Goal: Task Accomplishment & Management: Manage account settings

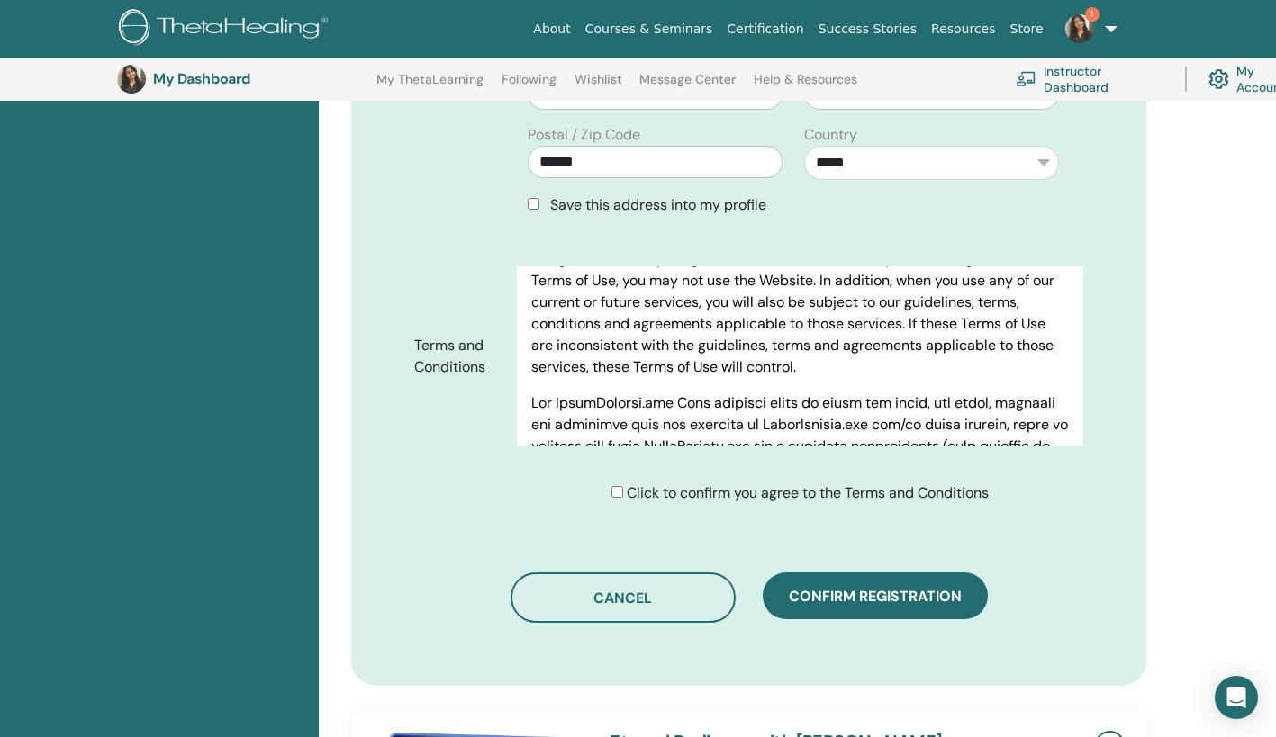
scroll to position [755, 0]
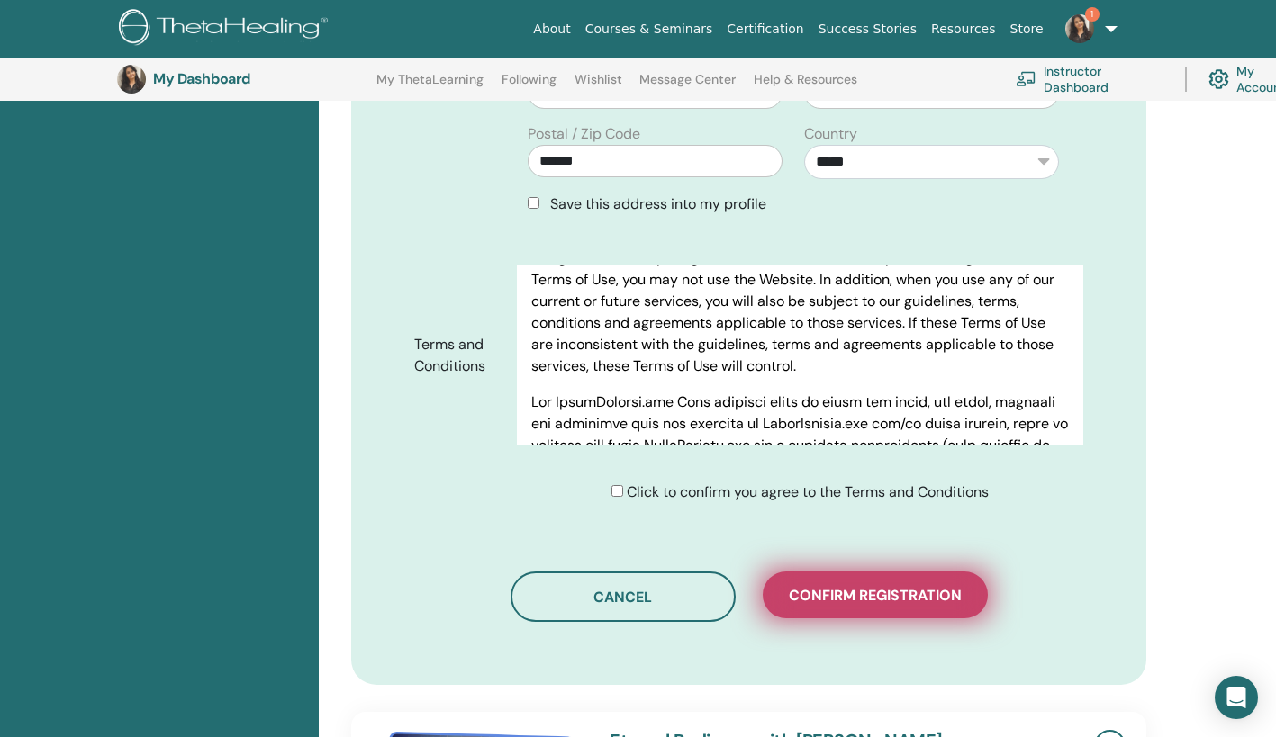
click at [894, 606] on button "Confirm registration" at bounding box center [875, 595] width 225 height 47
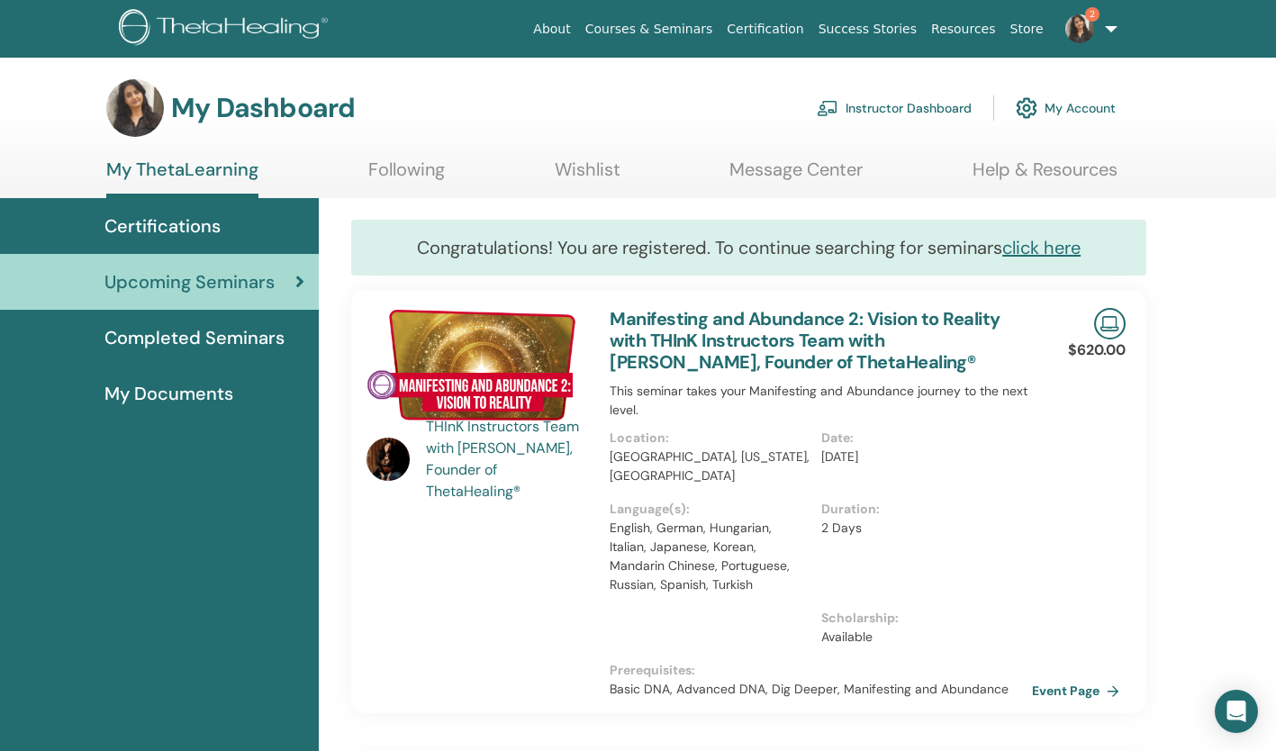
click at [1083, 16] on img at bounding box center [1079, 28] width 29 height 29
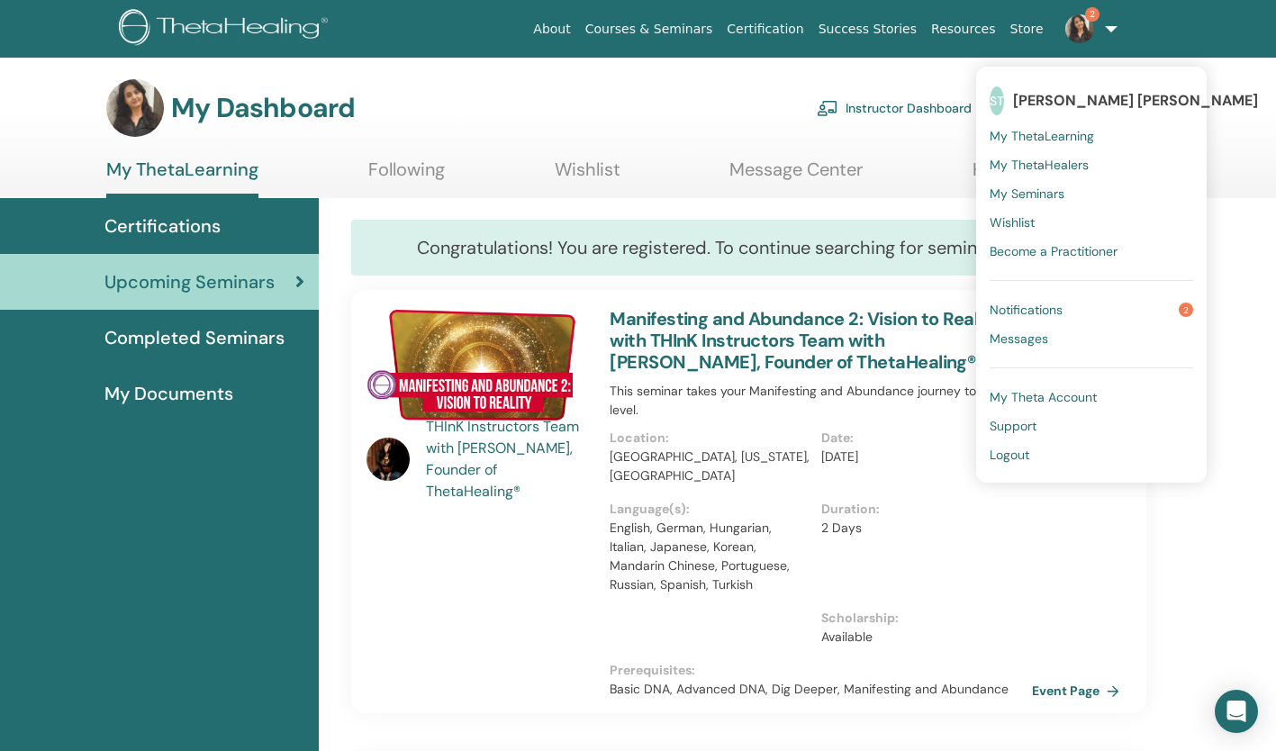
click at [1046, 309] on span "Notifications" at bounding box center [1026, 310] width 73 height 16
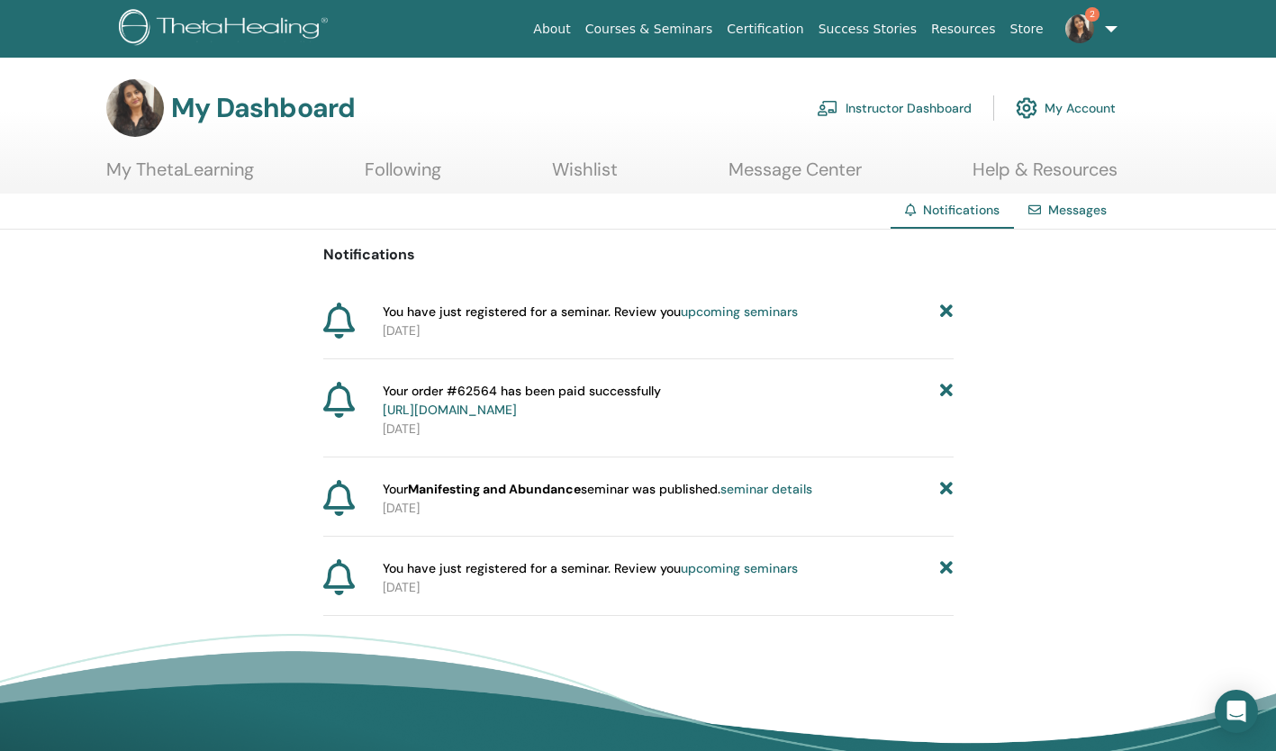
click at [946, 483] on icon at bounding box center [946, 489] width 13 height 19
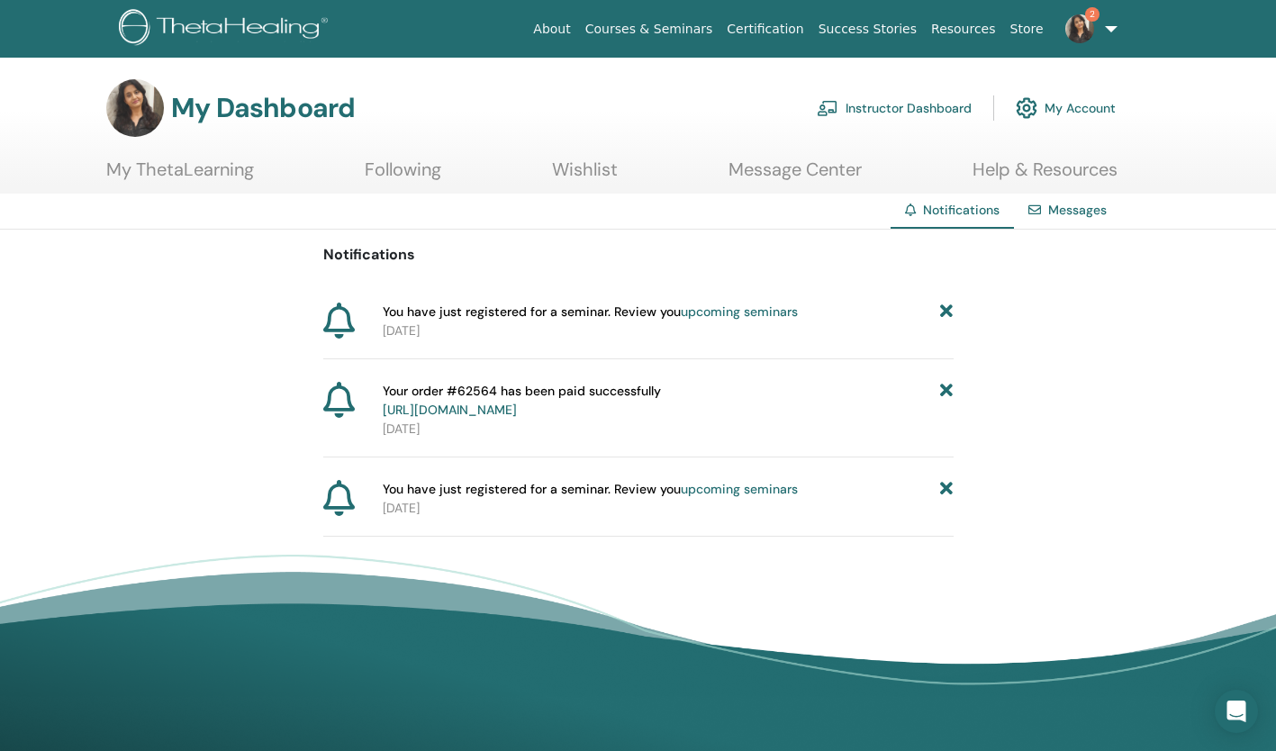
click at [940, 487] on icon at bounding box center [946, 489] width 13 height 19
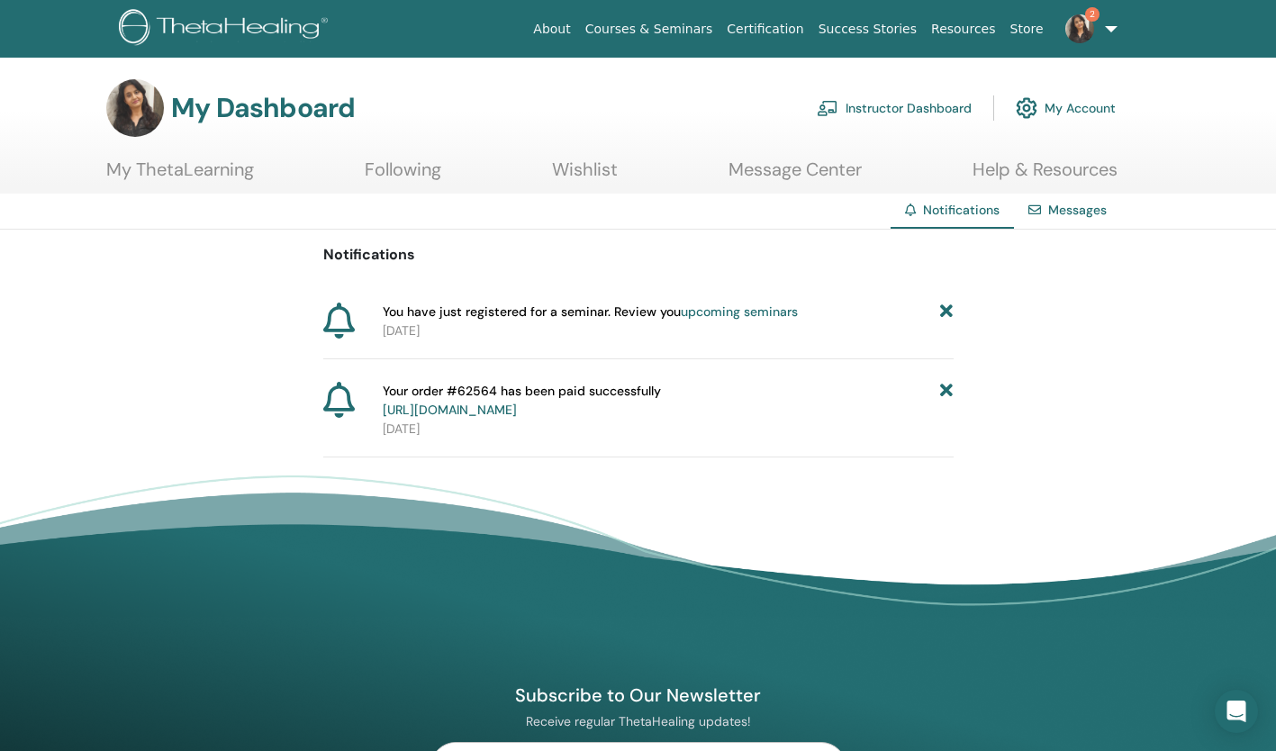
click at [945, 393] on icon at bounding box center [946, 401] width 13 height 38
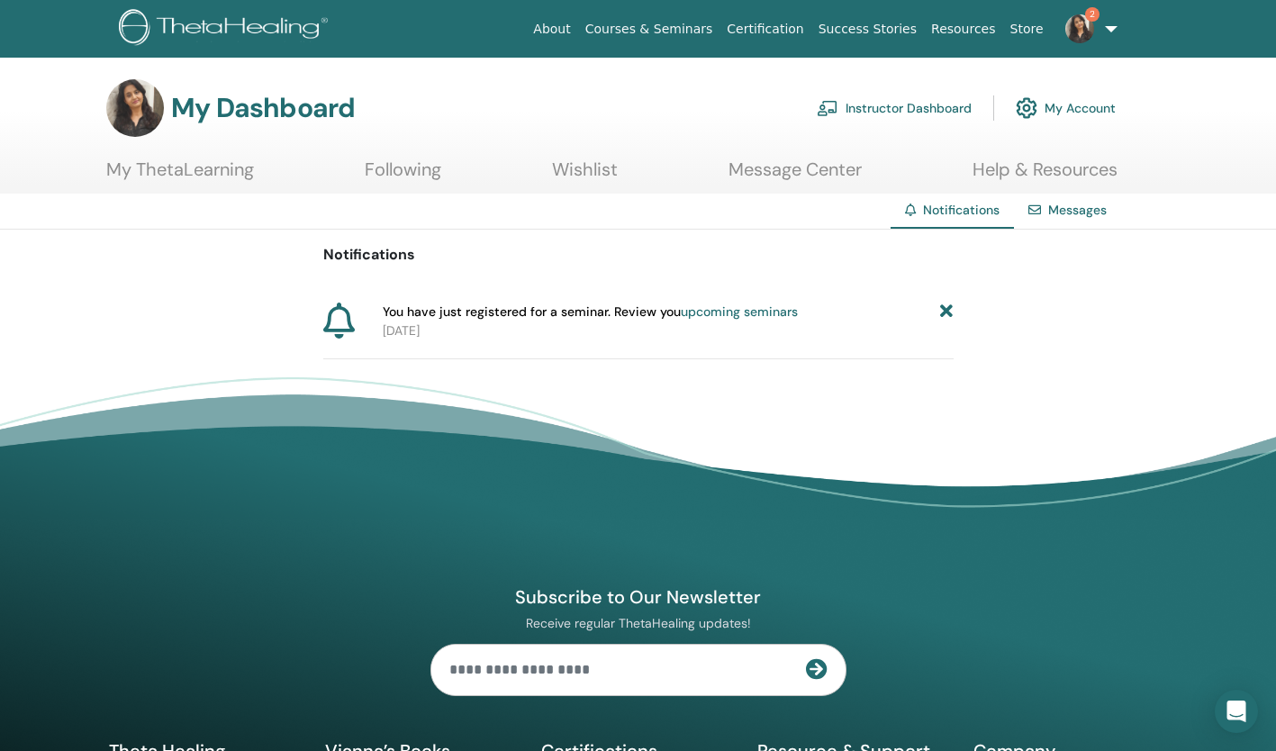
click at [947, 309] on icon at bounding box center [946, 312] width 13 height 19
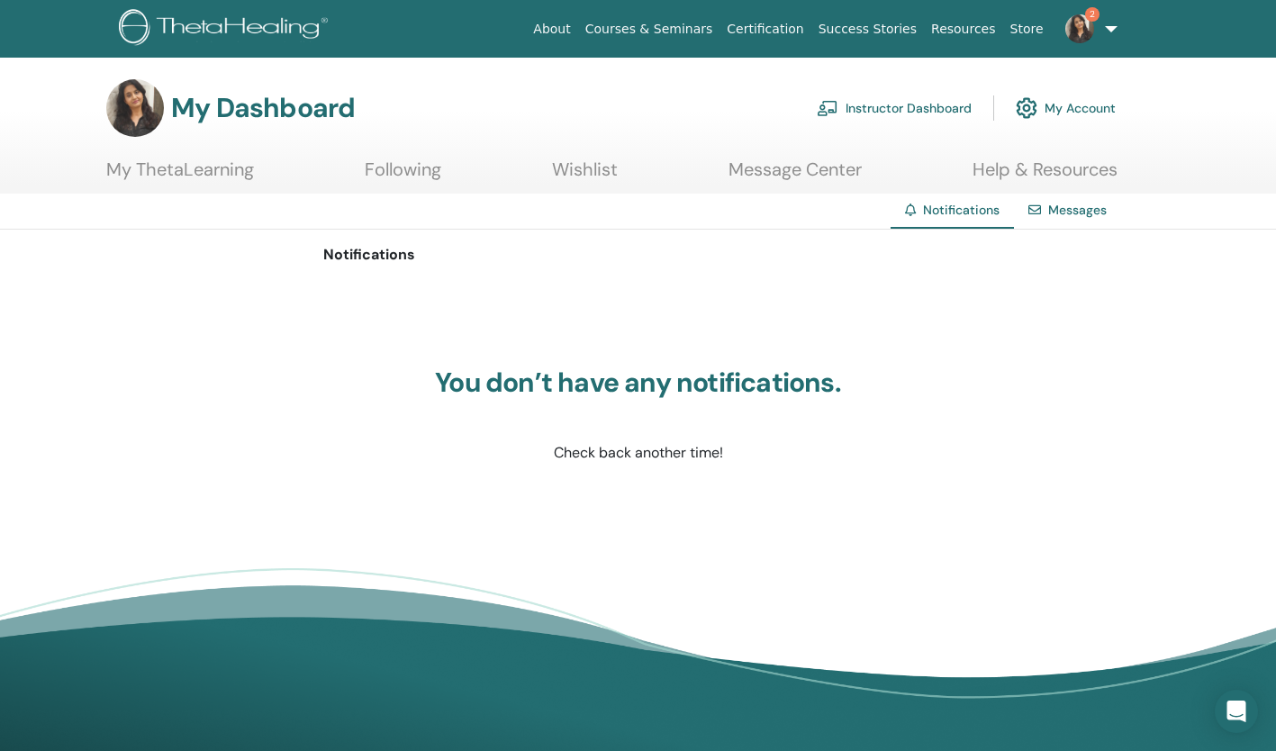
click at [876, 109] on link "Instructor Dashboard" at bounding box center [894, 108] width 155 height 40
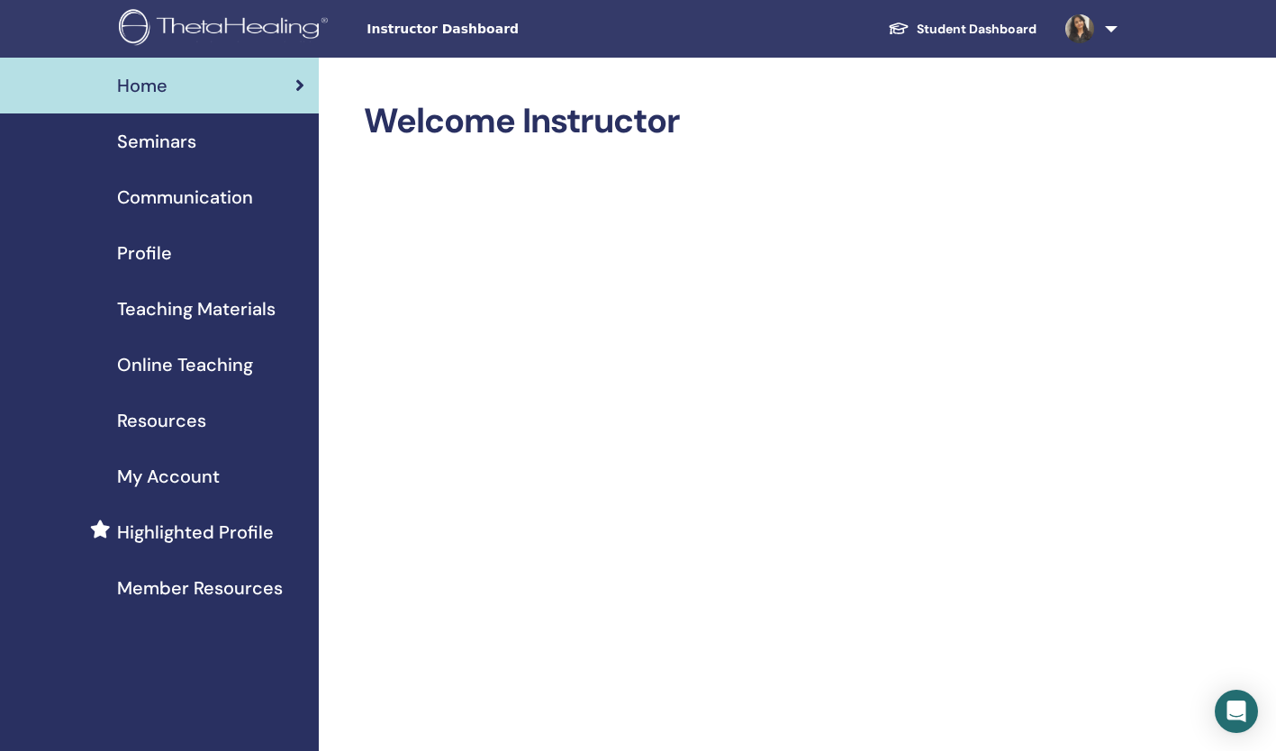
click at [187, 475] on span "My Account" at bounding box center [168, 476] width 103 height 27
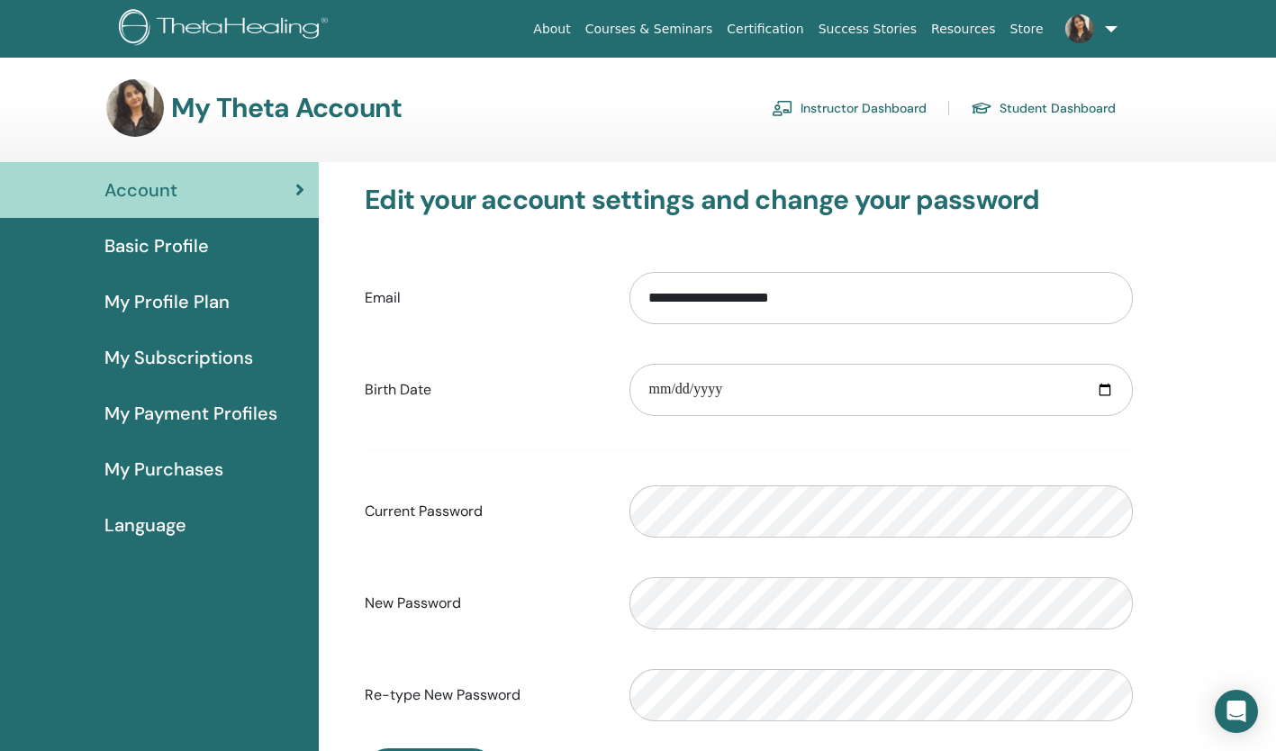
click at [200, 357] on span "My Subscriptions" at bounding box center [178, 357] width 149 height 27
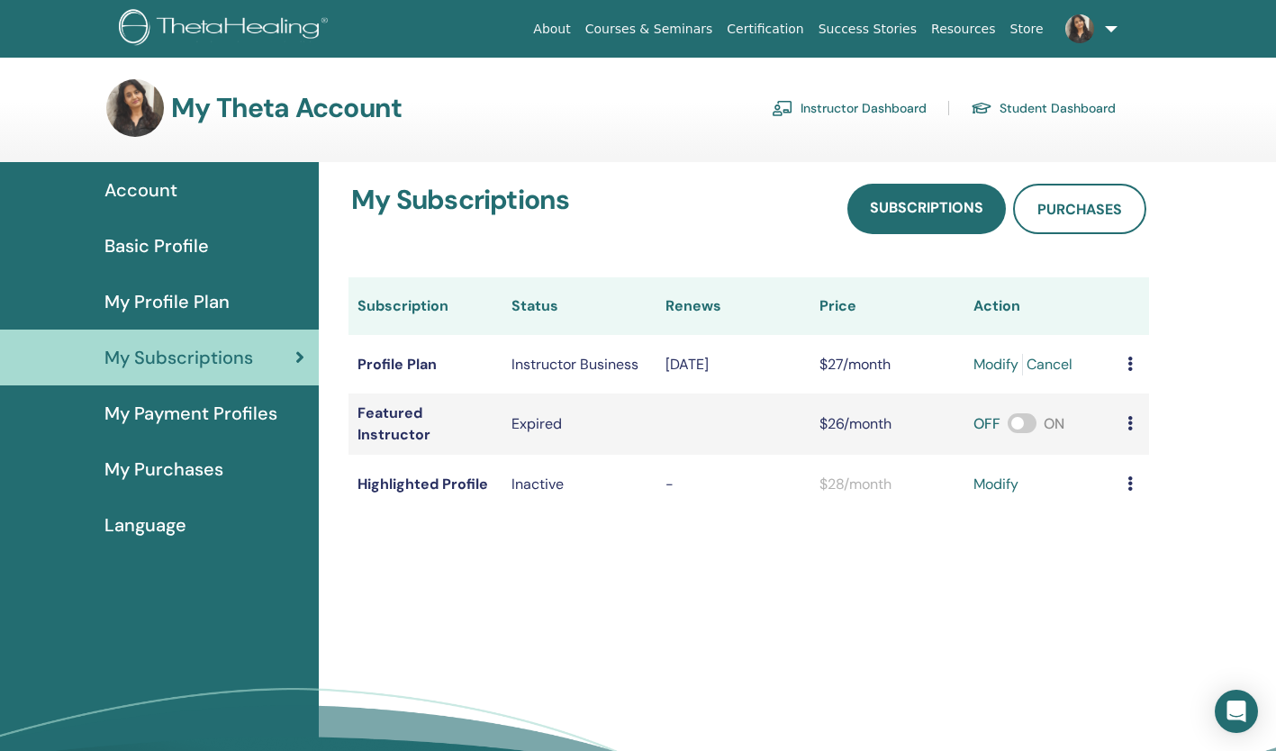
click at [1032, 426] on span at bounding box center [1022, 423] width 29 height 20
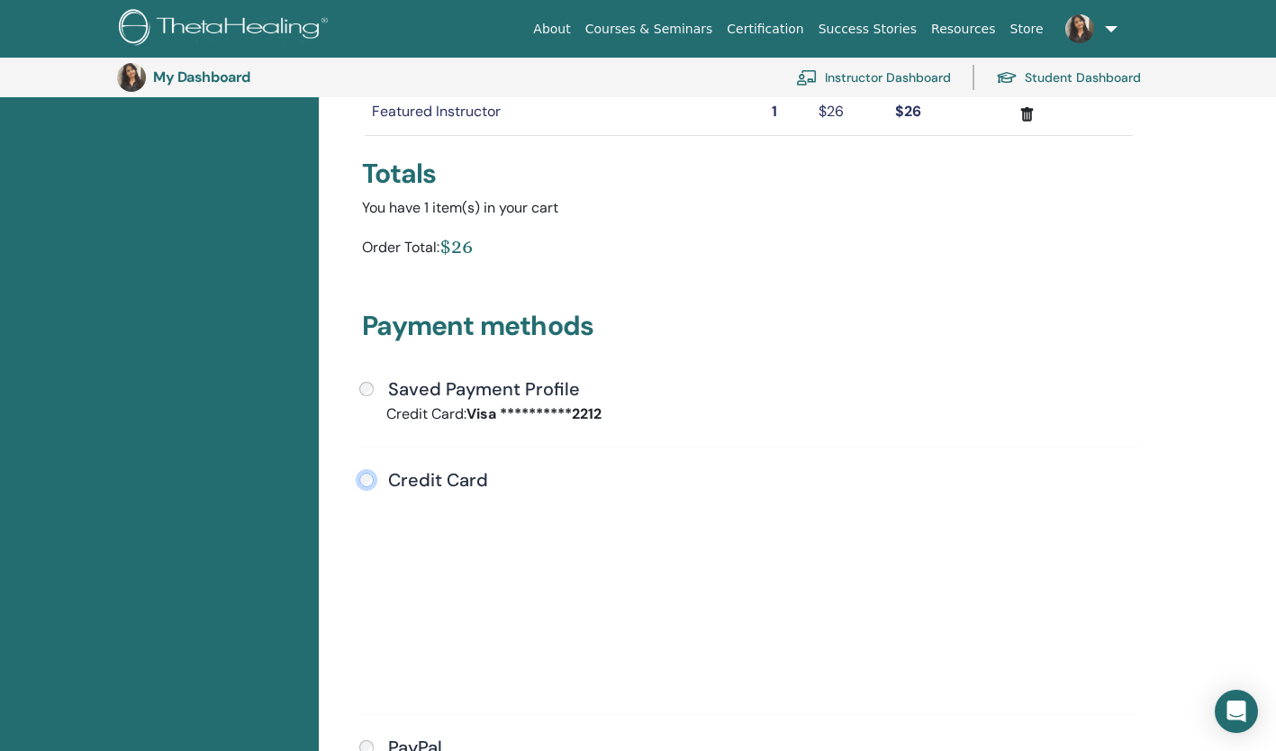
scroll to position [255, 0]
